Goal: Navigation & Orientation: Find specific page/section

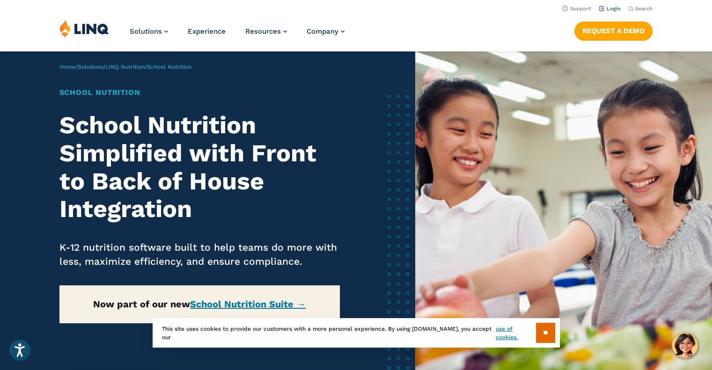
click at [607, 10] on link "Login" at bounding box center [609, 9] width 22 height 6
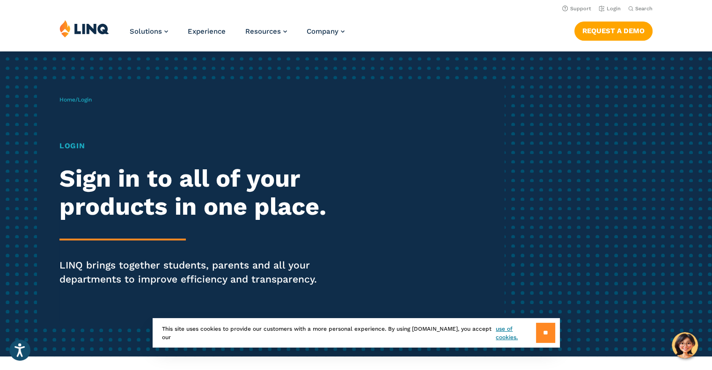
click at [549, 333] on input "**" at bounding box center [545, 333] width 19 height 20
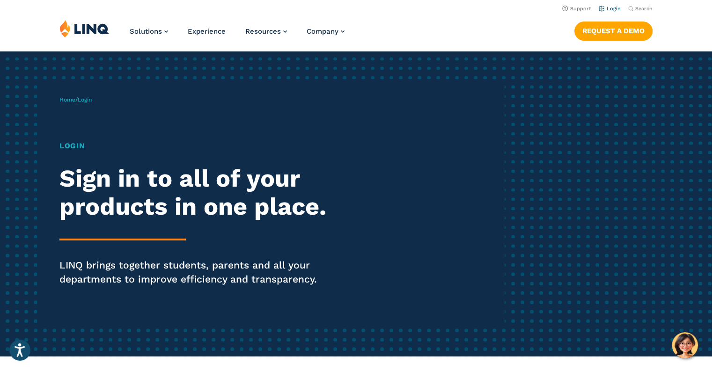
click at [606, 6] on link "Login" at bounding box center [609, 9] width 22 height 6
click at [69, 146] on h1 "Login" at bounding box center [196, 145] width 274 height 11
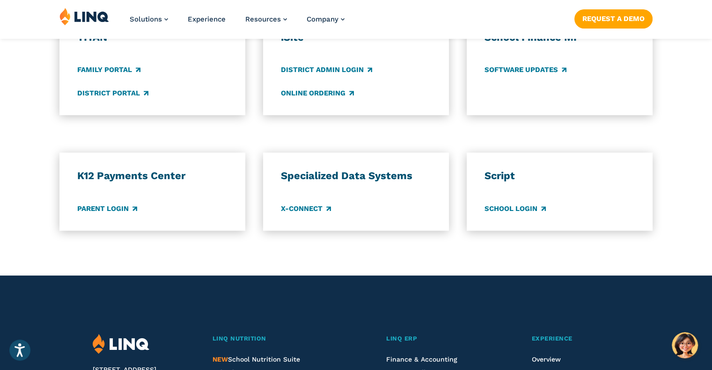
scroll to position [735, 0]
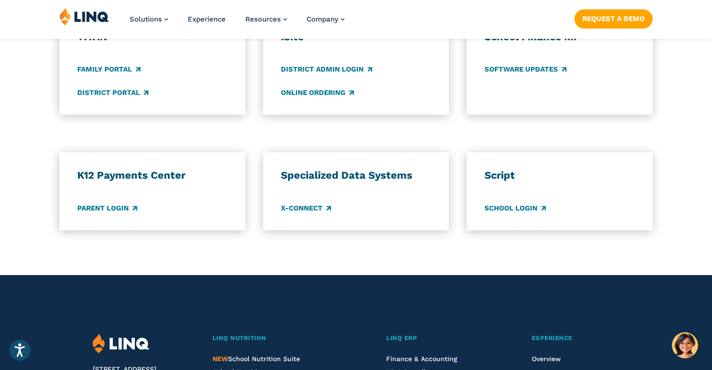
click at [96, 13] on img at bounding box center [84, 16] width 50 height 18
click at [109, 73] on link "Family Portal" at bounding box center [108, 70] width 63 height 10
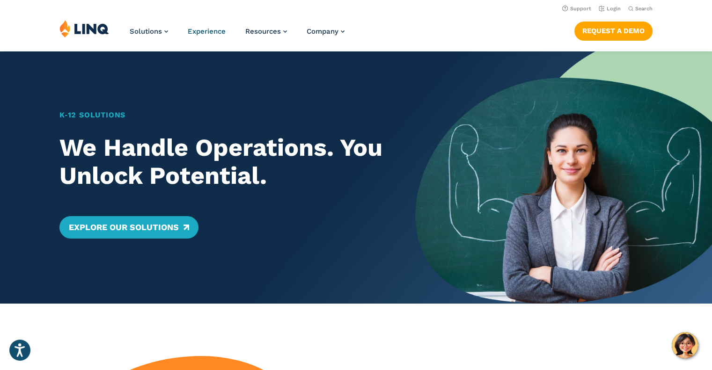
click at [204, 31] on span "Experience" at bounding box center [207, 31] width 38 height 8
